Goal: Task Accomplishment & Management: Manage account settings

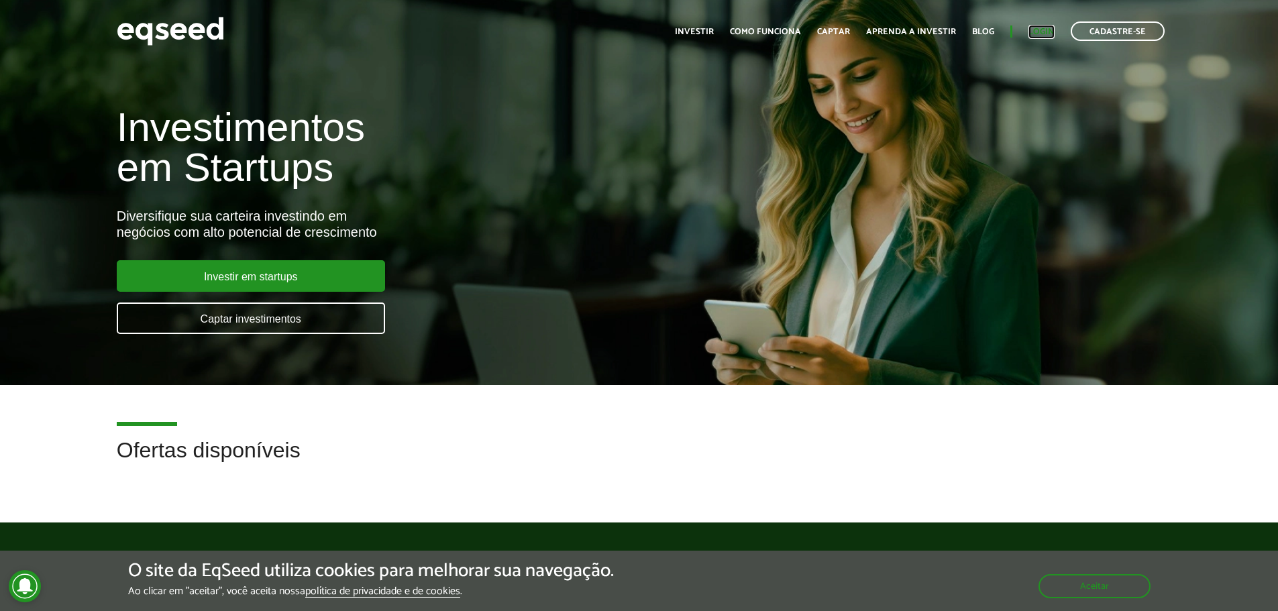
click at [1037, 34] on link "Login" at bounding box center [1041, 32] width 26 height 9
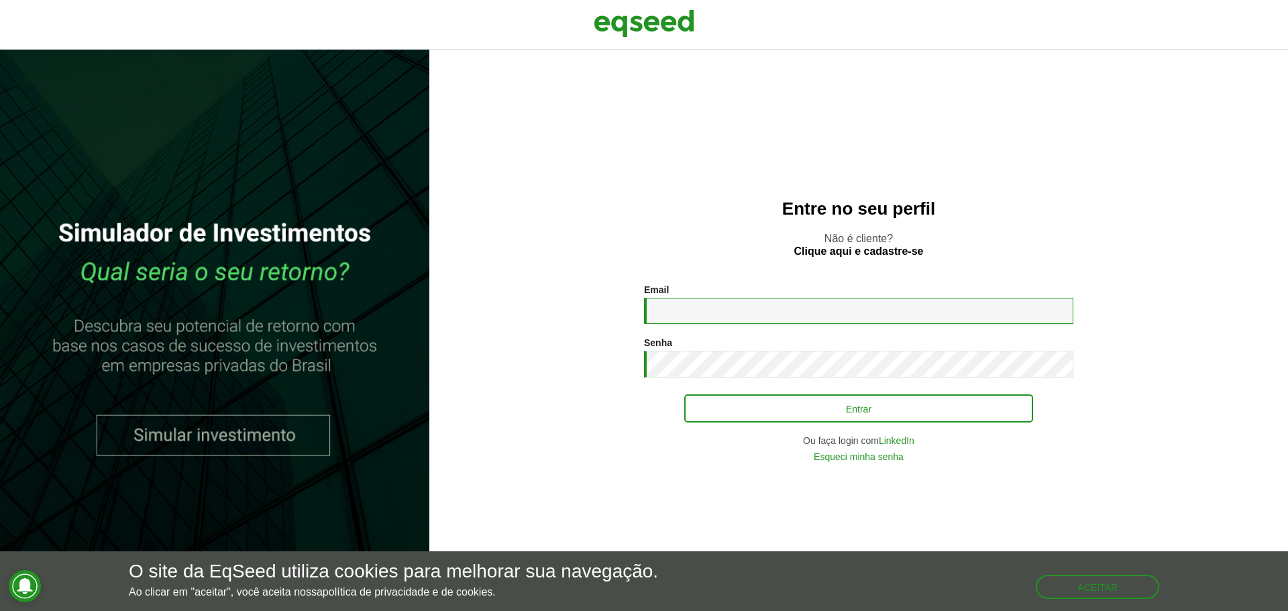
type input "**********"
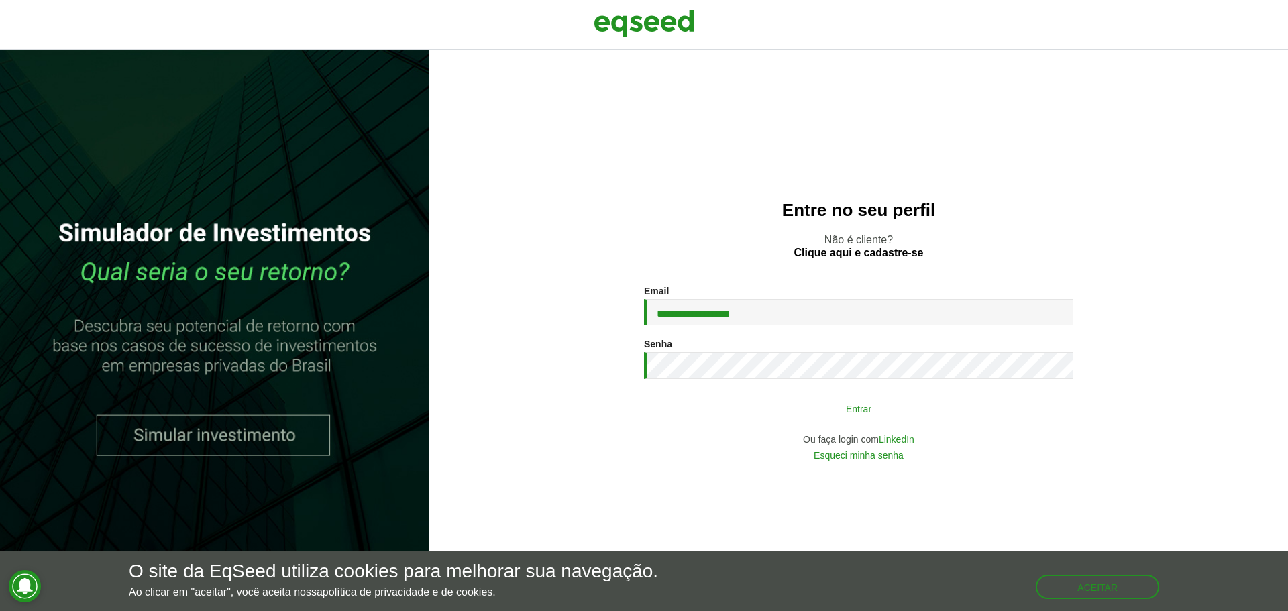
click at [878, 406] on button "Entrar" at bounding box center [858, 408] width 349 height 25
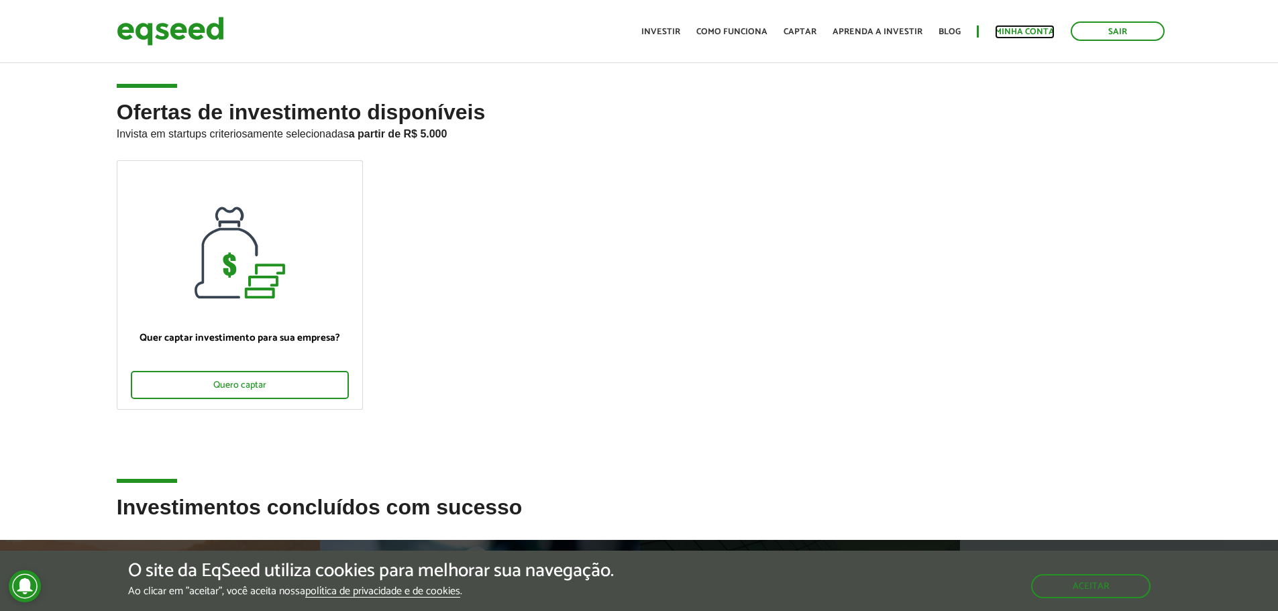
click at [1018, 28] on link "Minha conta" at bounding box center [1025, 32] width 60 height 9
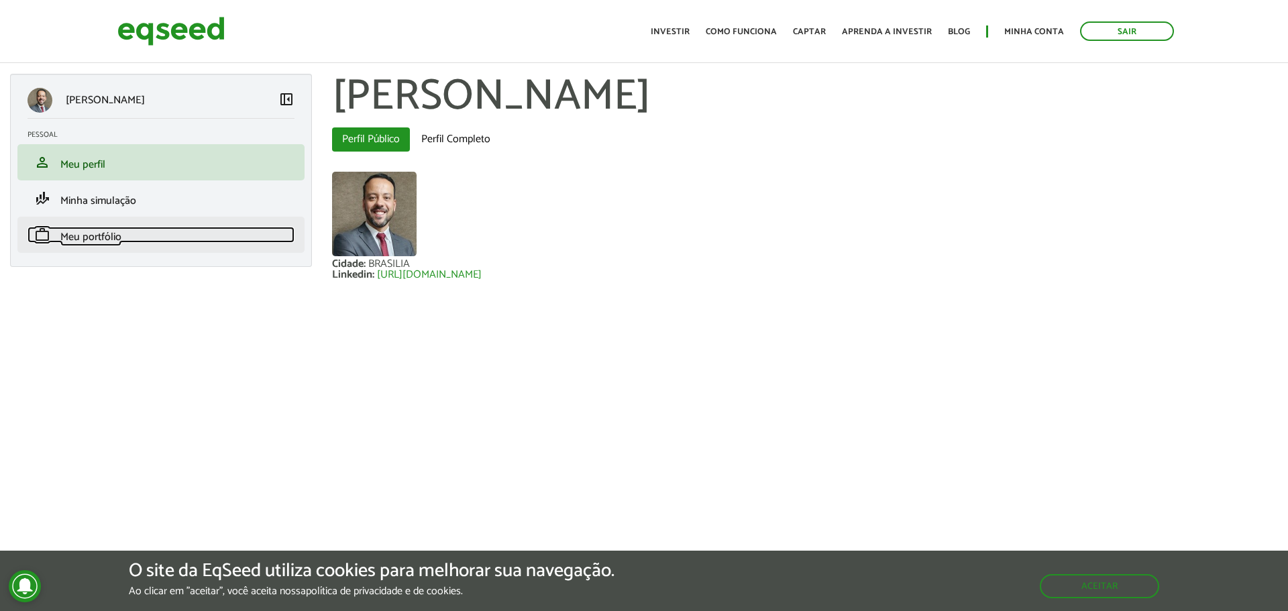
click at [116, 242] on span "Meu portfólio" at bounding box center [90, 237] width 61 height 18
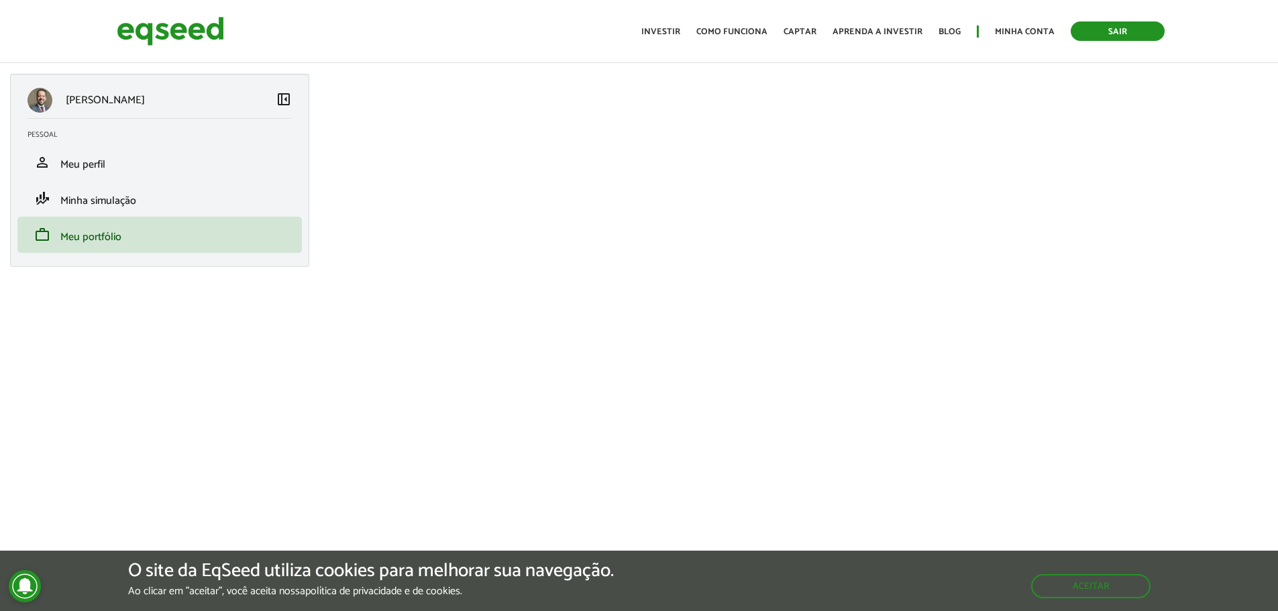
click at [1110, 36] on link "Sair" at bounding box center [1118, 30] width 94 height 19
